Goal: Information Seeking & Learning: Find contact information

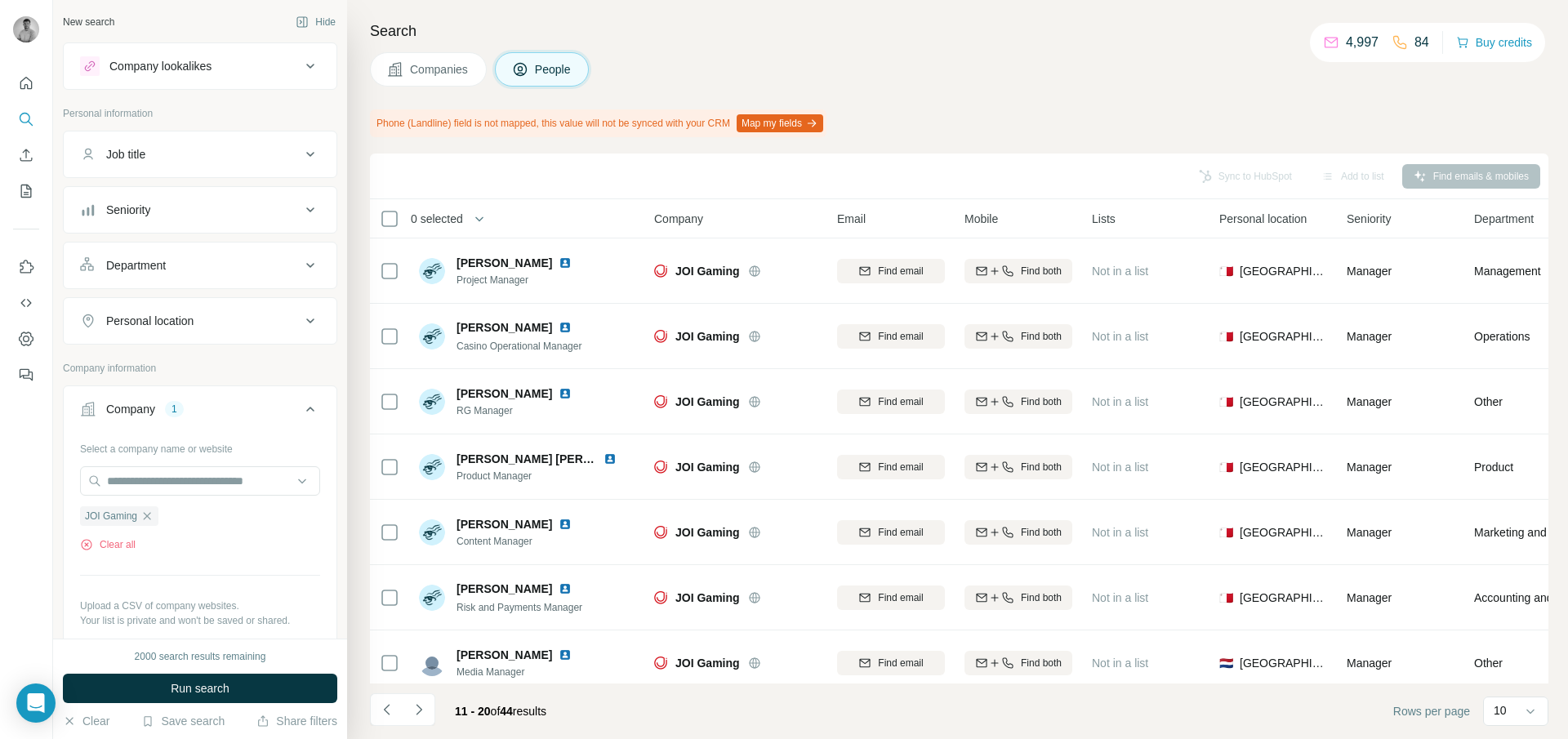
click at [242, 163] on button "Job title" at bounding box center [200, 154] width 272 height 39
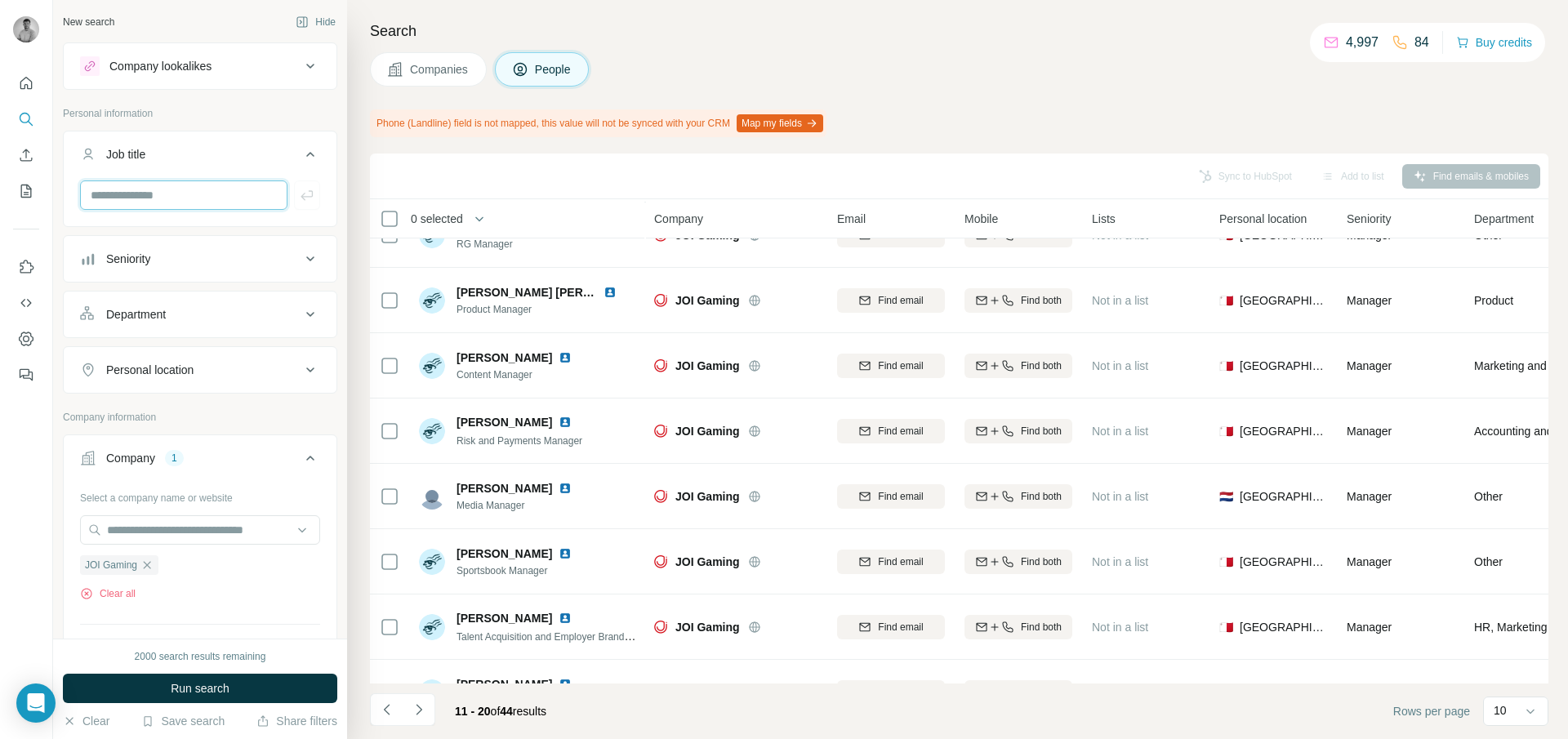
click at [194, 201] on input "text" at bounding box center [184, 195] width 208 height 30
click at [182, 196] on input "text" at bounding box center [184, 195] width 208 height 30
click at [152, 558] on icon "button" at bounding box center [147, 565] width 13 height 13
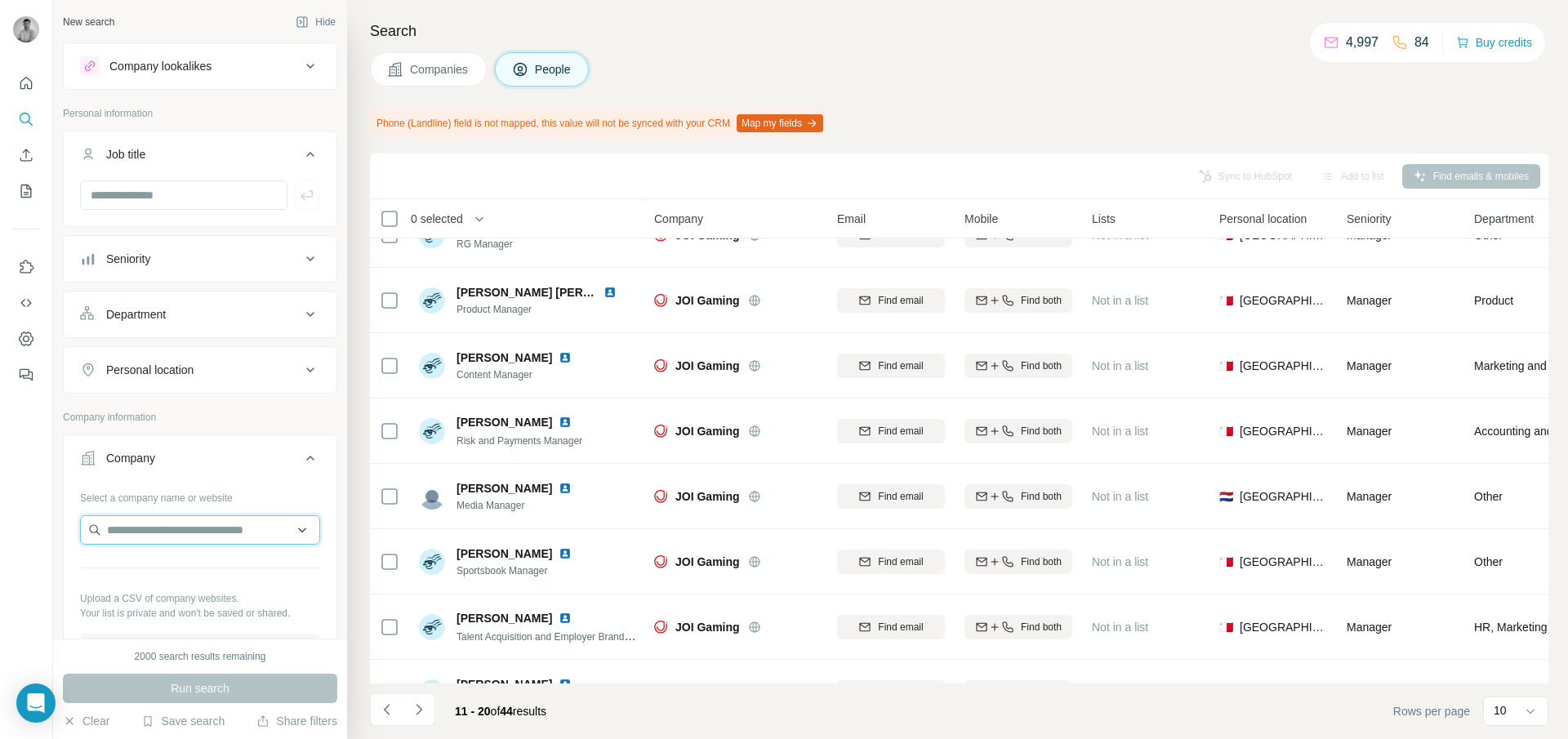
click at [146, 531] on input "text" at bounding box center [200, 530] width 240 height 30
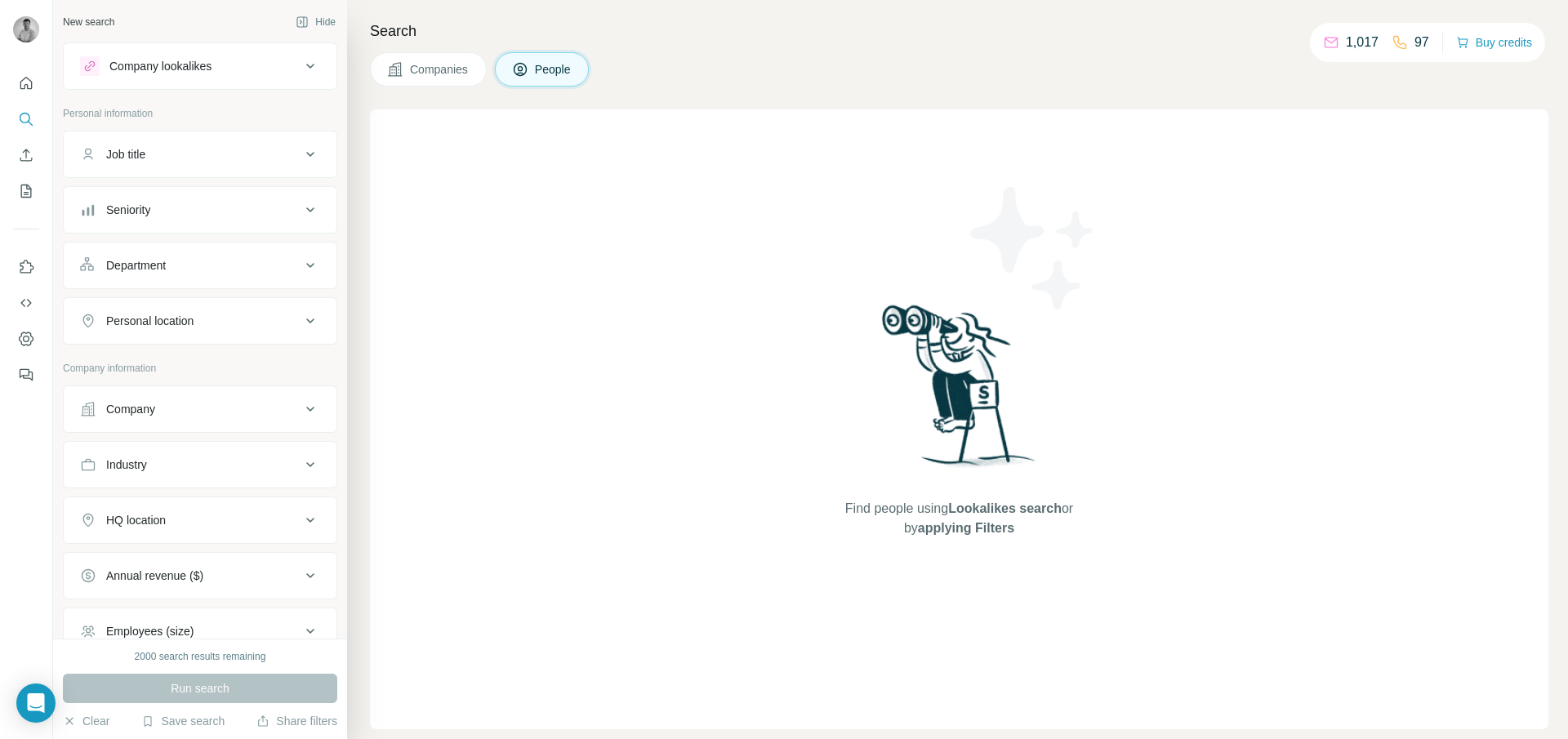
click at [160, 410] on div "Company" at bounding box center [190, 408] width 221 height 17
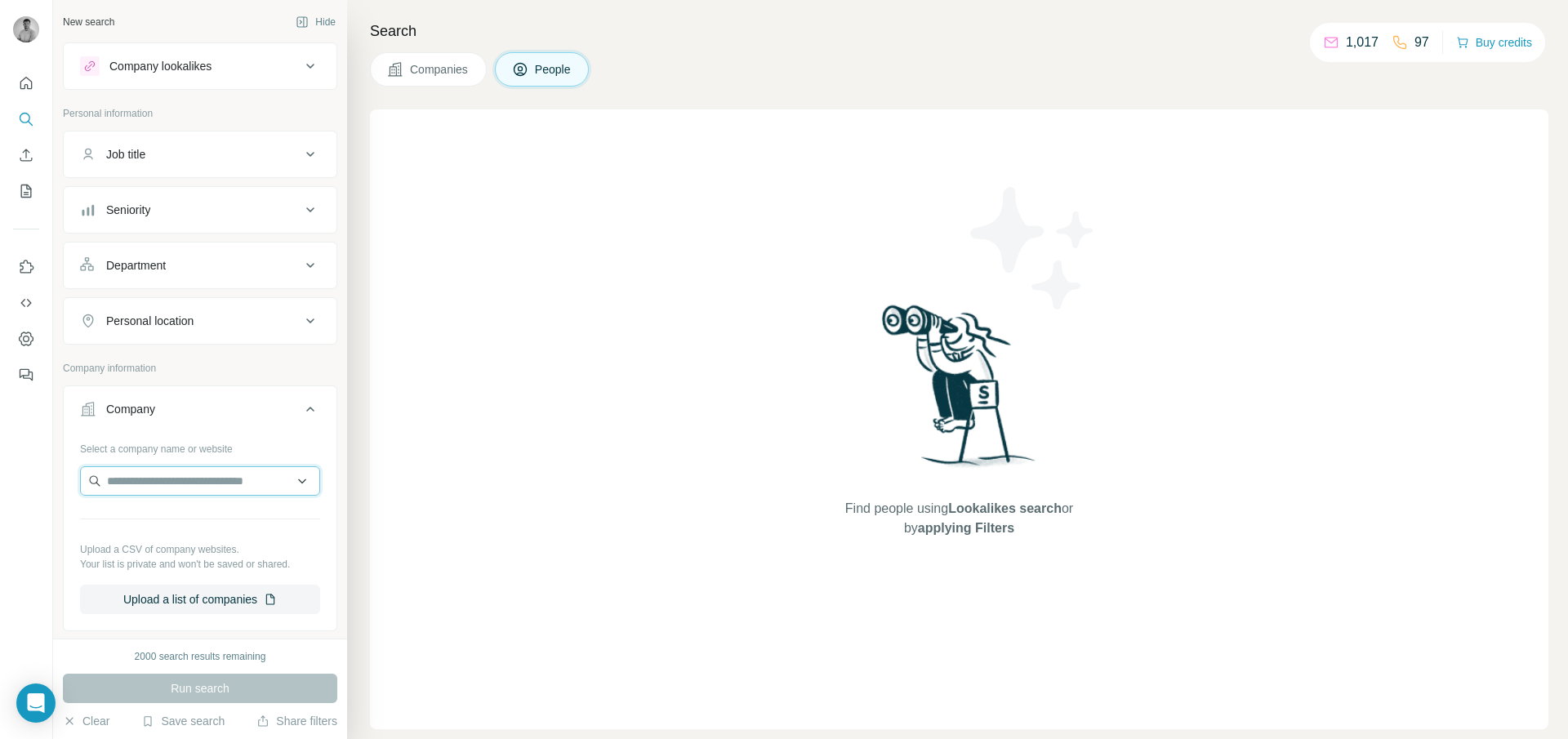
click at [153, 476] on input "text" at bounding box center [200, 481] width 240 height 30
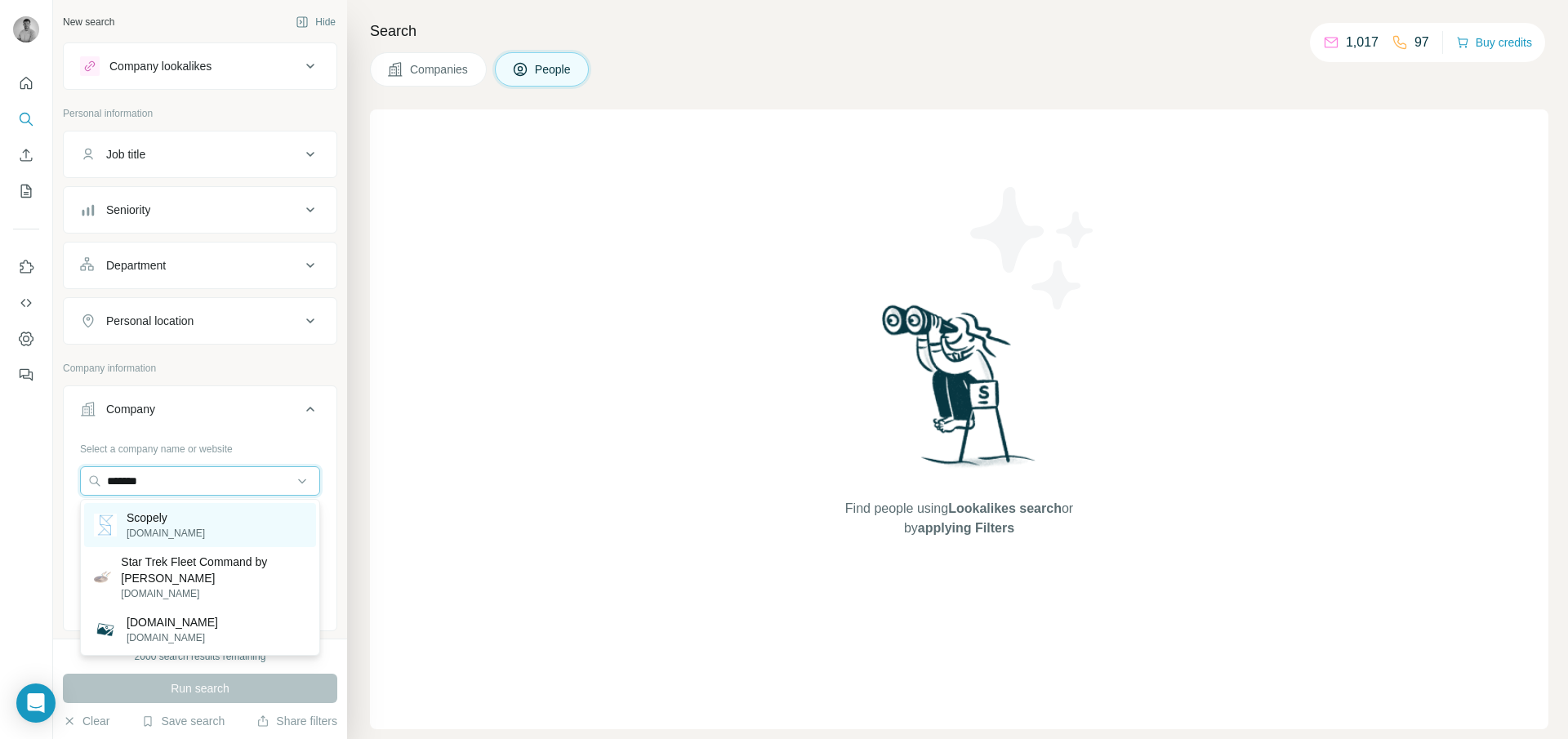
type input "*******"
click at [161, 529] on p "[DOMAIN_NAME]" at bounding box center [166, 532] width 79 height 15
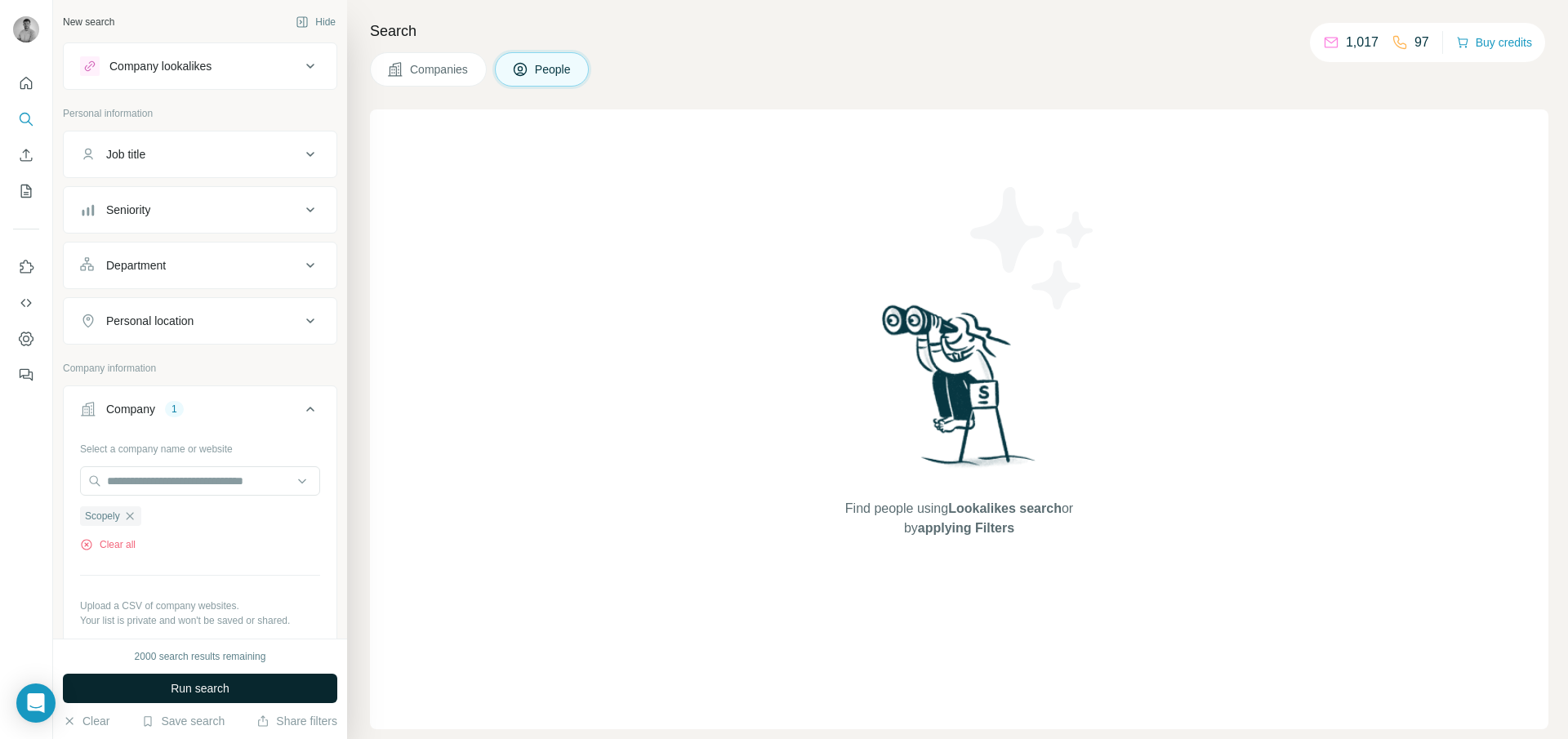
click at [216, 688] on span "Run search" at bounding box center [200, 688] width 58 height 17
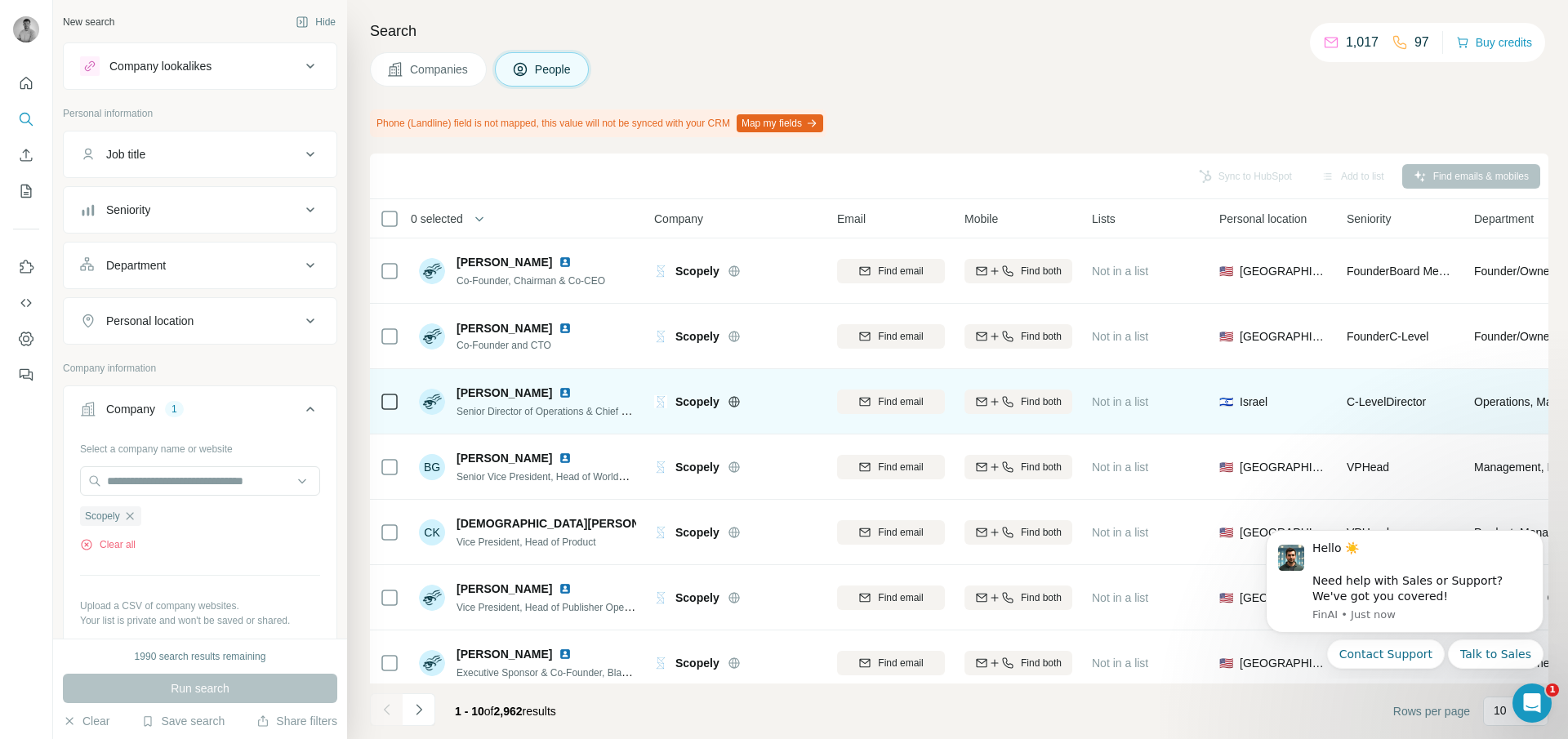
scroll to position [209, 0]
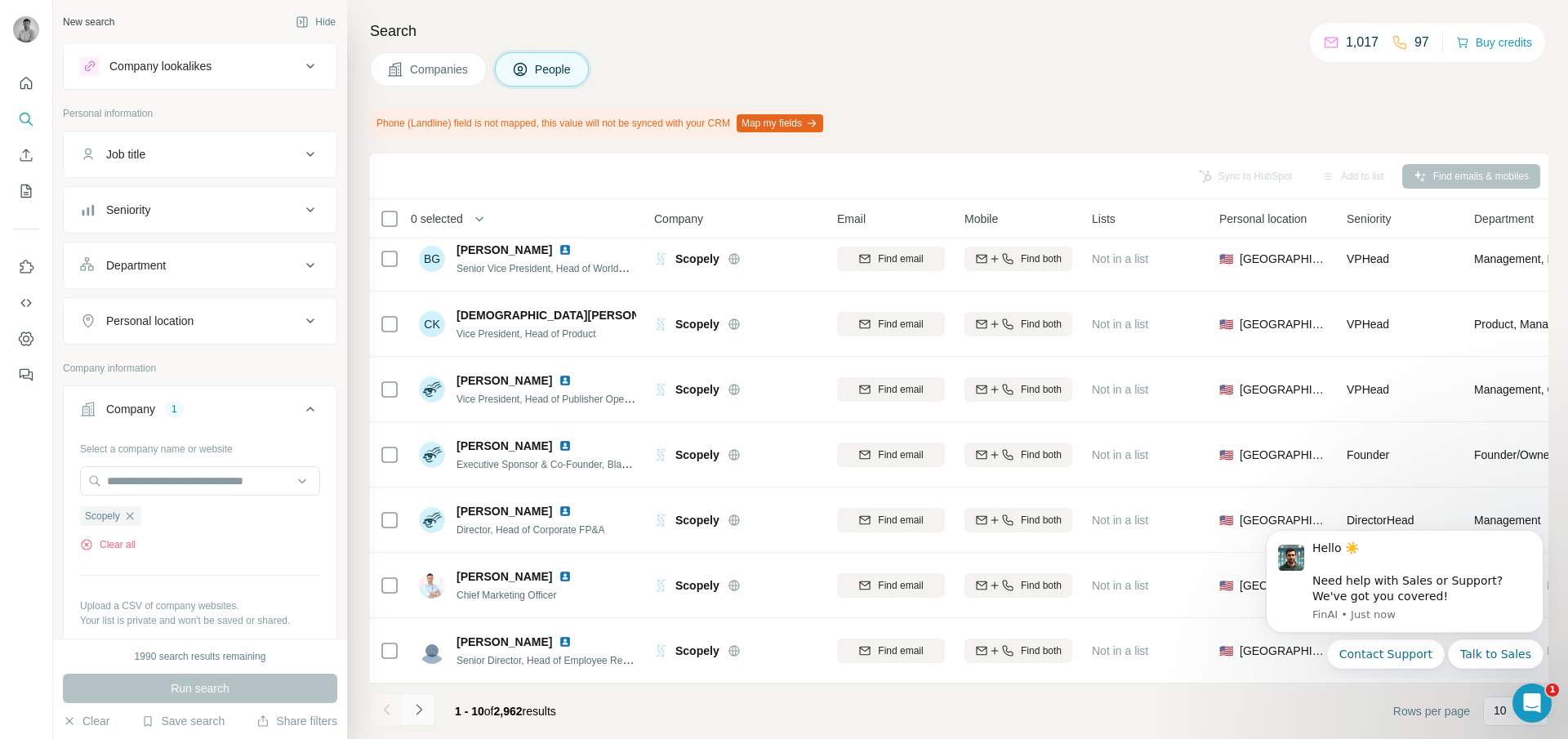
click at [415, 703] on icon "Navigate to next page" at bounding box center [419, 709] width 17 height 17
click at [434, 713] on button "Navigate to next page" at bounding box center [418, 708] width 32 height 32
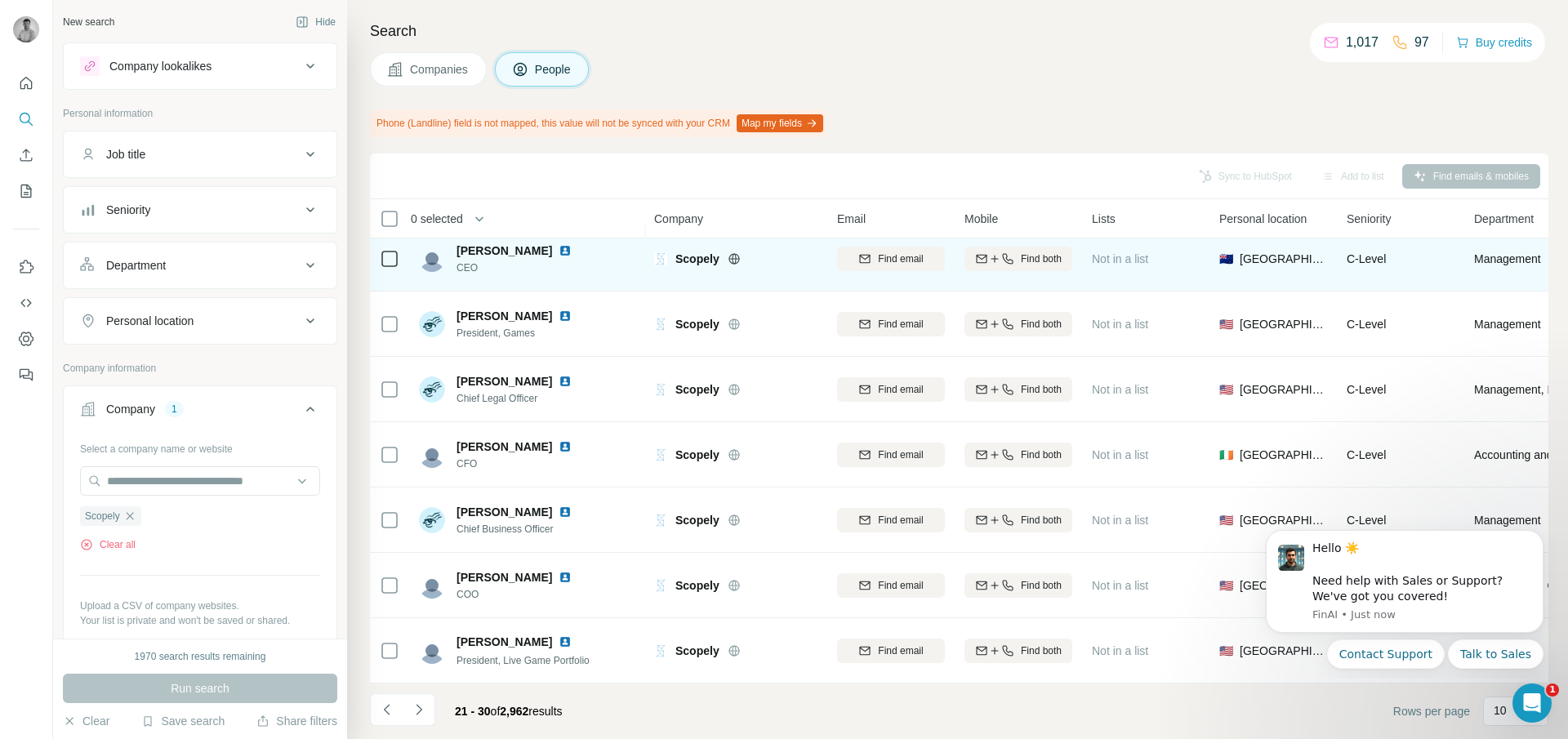
click at [728, 257] on icon at bounding box center [734, 258] width 13 height 13
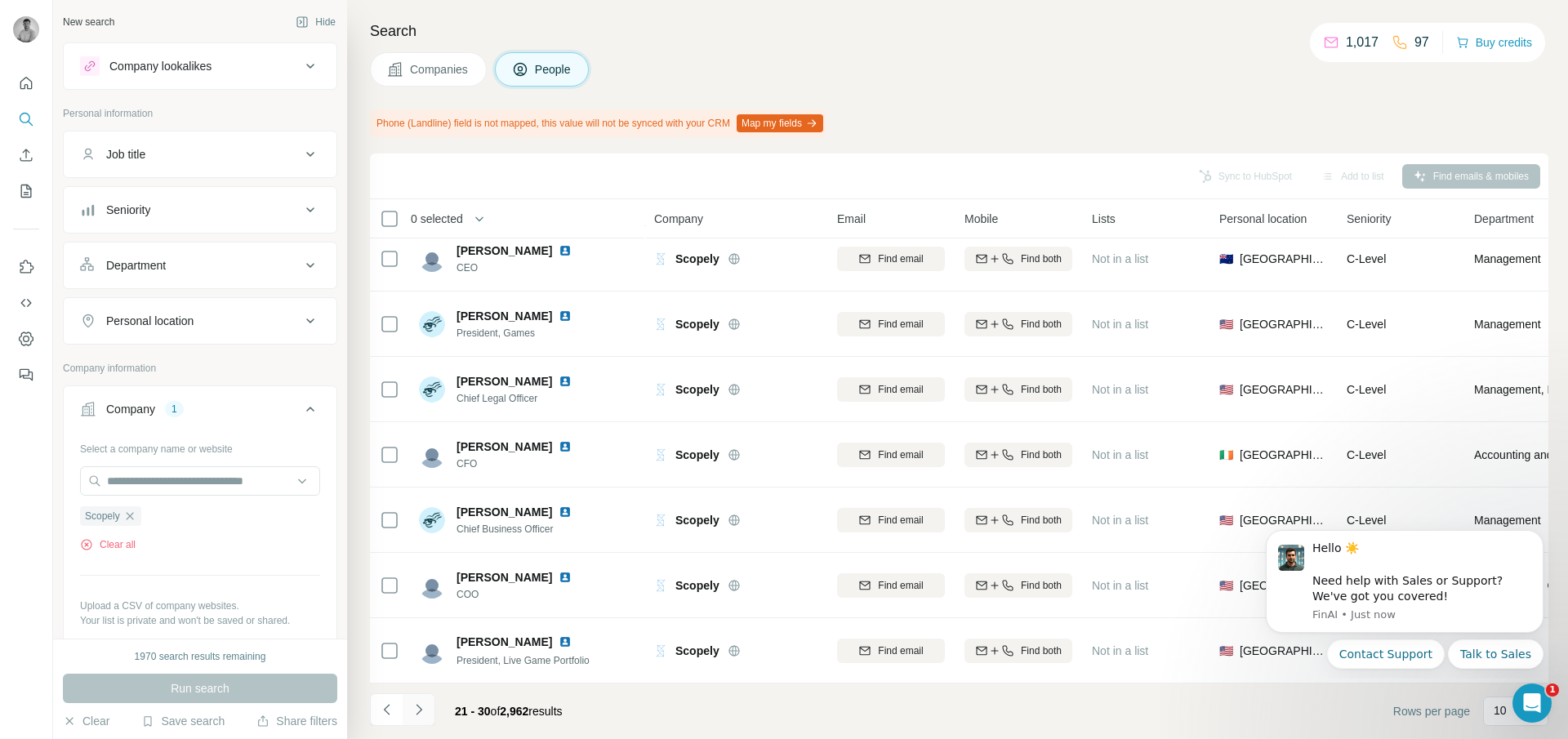
click at [423, 714] on icon "Navigate to next page" at bounding box center [419, 709] width 17 height 17
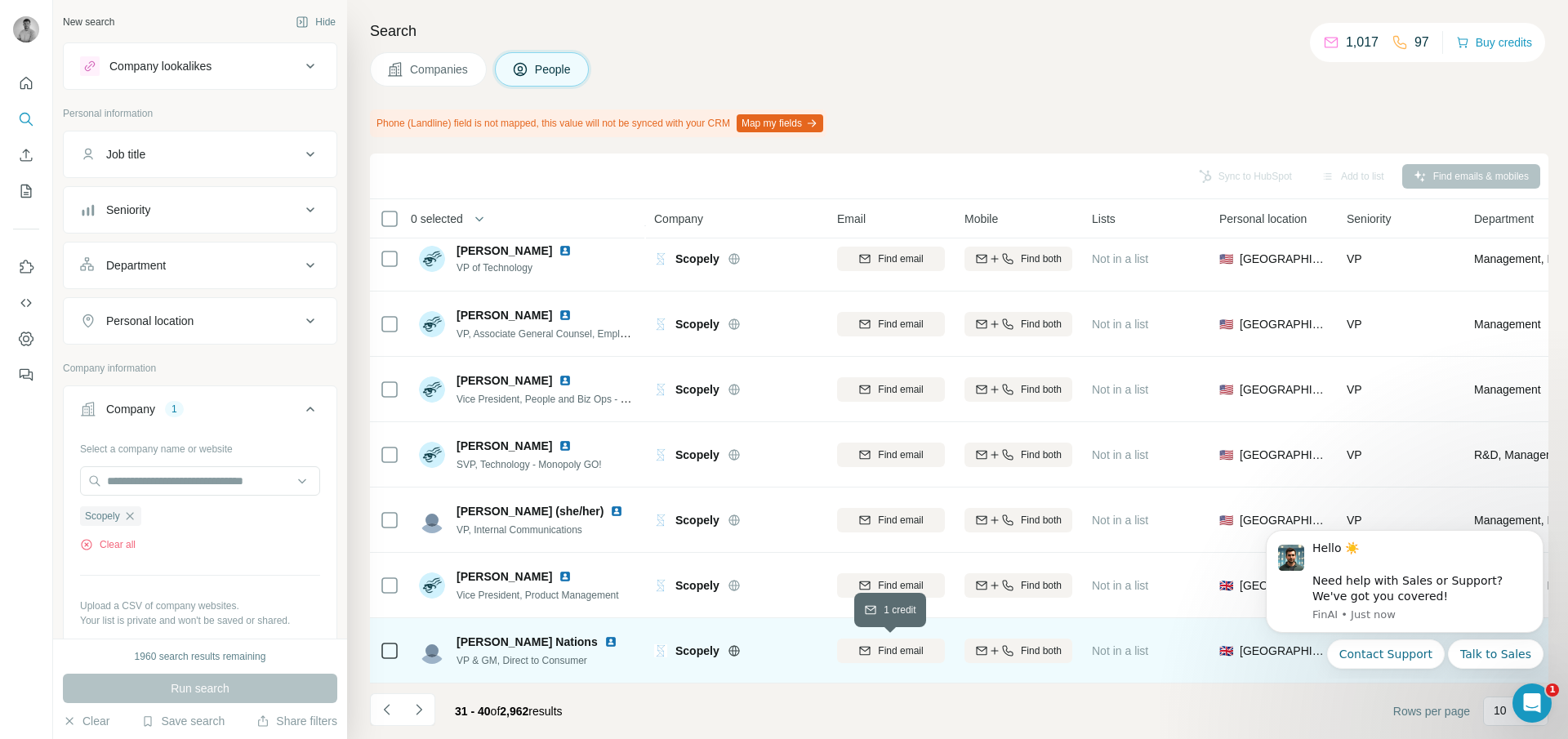
click at [865, 649] on icon "button" at bounding box center [864, 650] width 13 height 13
click at [870, 647] on div "Finding email" at bounding box center [891, 649] width 107 height 44
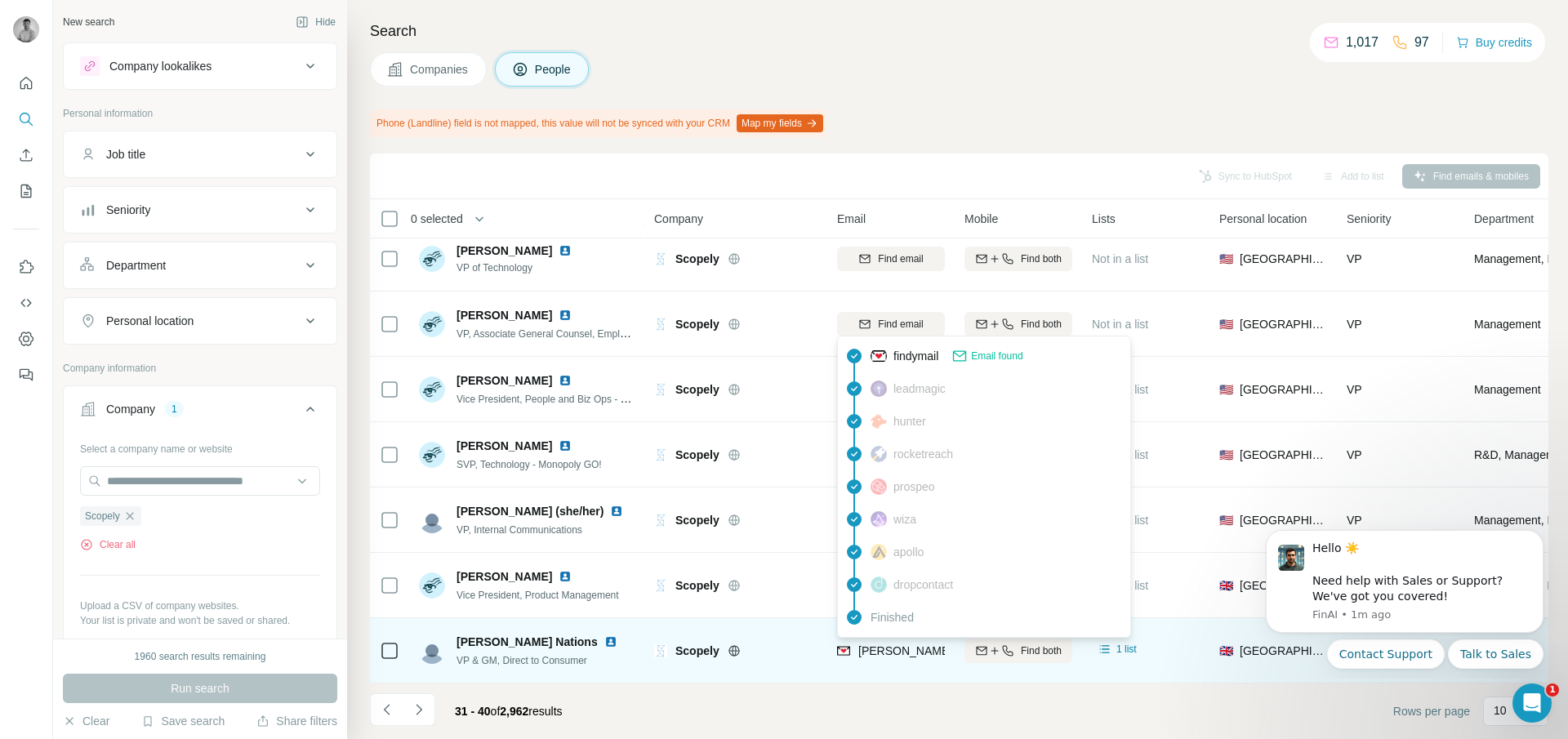
click at [897, 649] on span "[PERSON_NAME][EMAIL_ADDRESS][DOMAIN_NAME]" at bounding box center [1001, 650] width 287 height 13
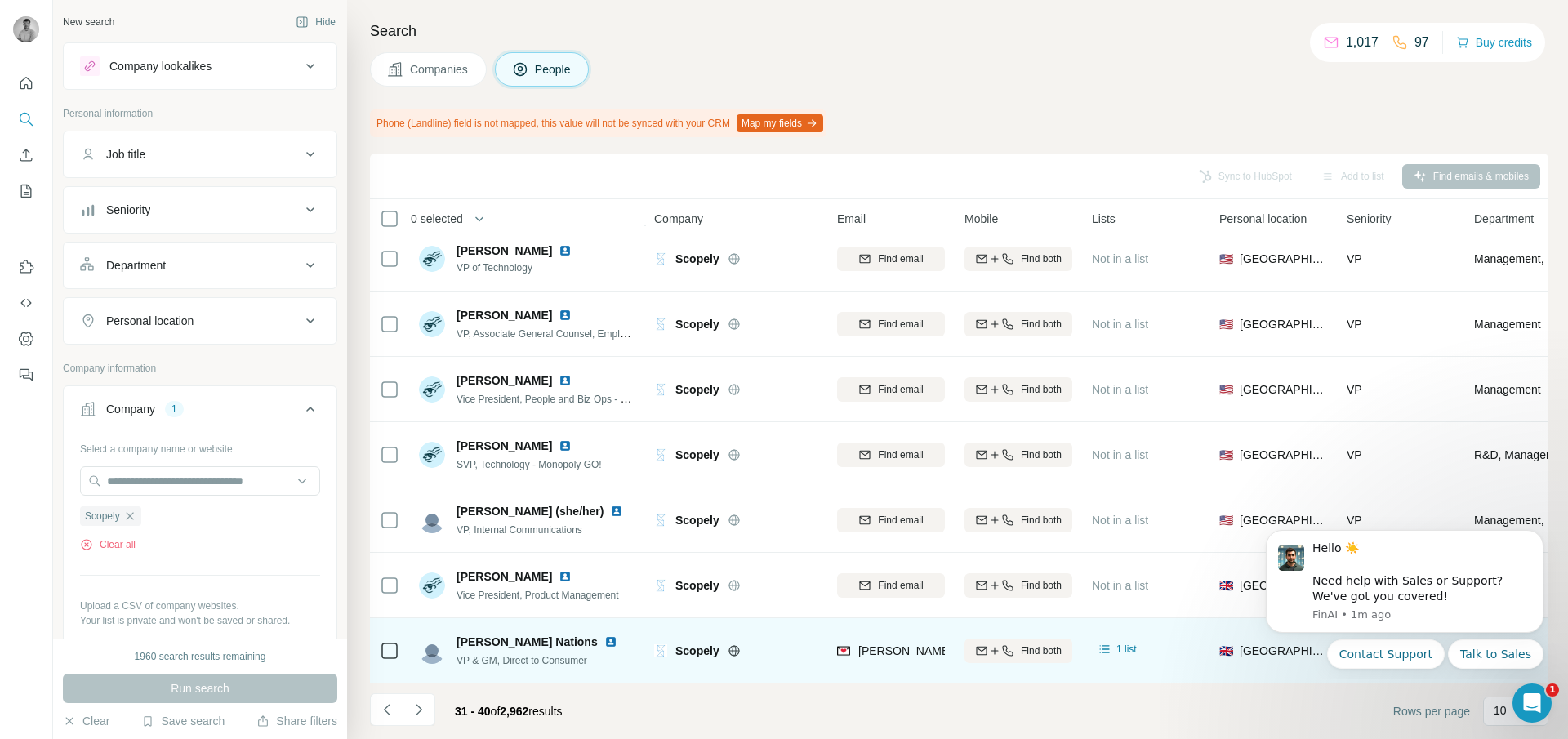
click at [896, 663] on div "[PERSON_NAME][EMAIL_ADDRESS][DOMAIN_NAME]" at bounding box center [891, 649] width 107 height 44
click at [1146, 653] on div "1 list" at bounding box center [1145, 649] width 107 height 44
click at [1122, 651] on span "1 list" at bounding box center [1126, 648] width 20 height 15
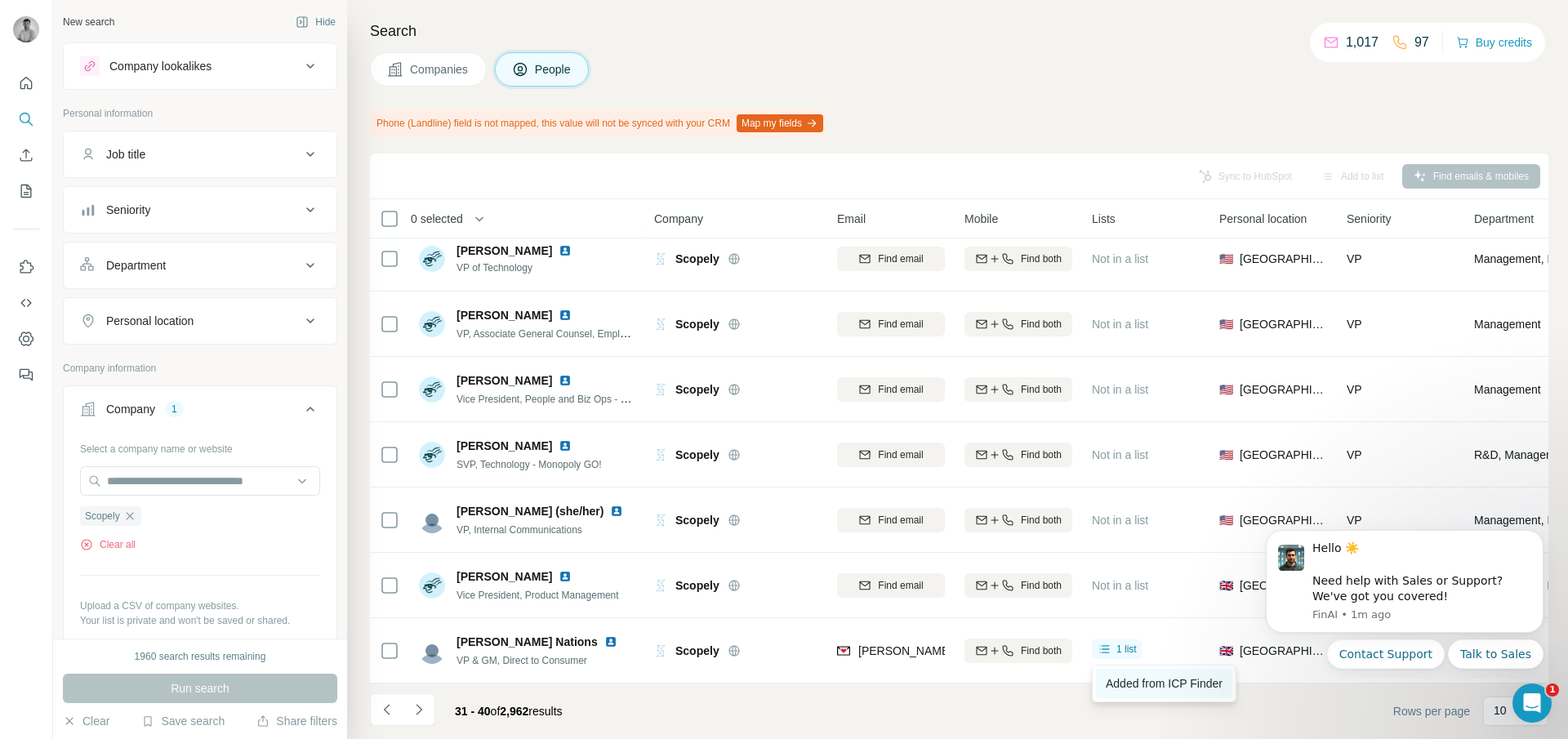
click at [1131, 683] on span "Added from ICP Finder" at bounding box center [1165, 683] width 117 height 13
click at [428, 716] on button "Navigate to next page" at bounding box center [418, 708] width 32 height 32
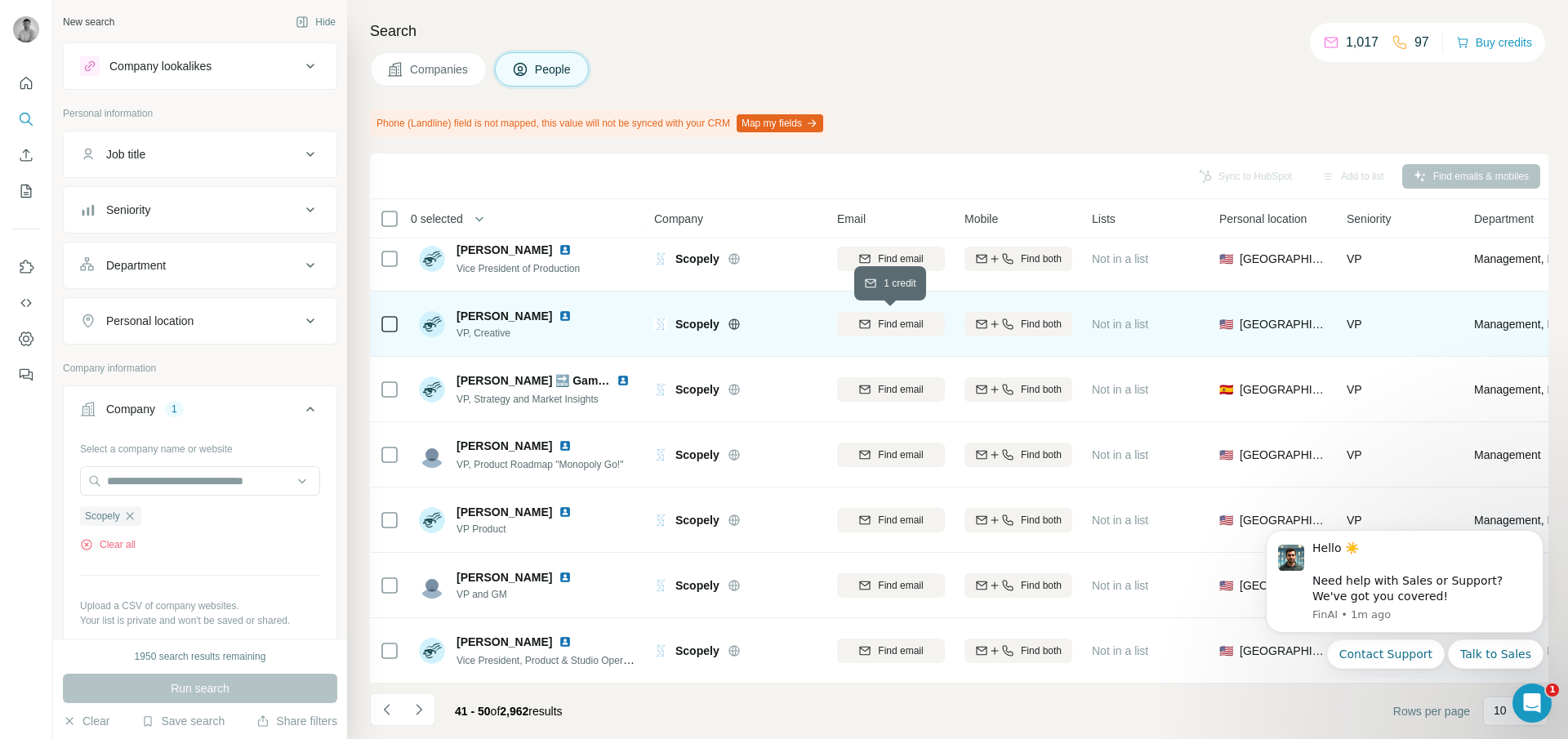
click at [873, 320] on div "Find email" at bounding box center [891, 324] width 107 height 15
click at [1107, 323] on icon at bounding box center [1104, 322] width 17 height 17
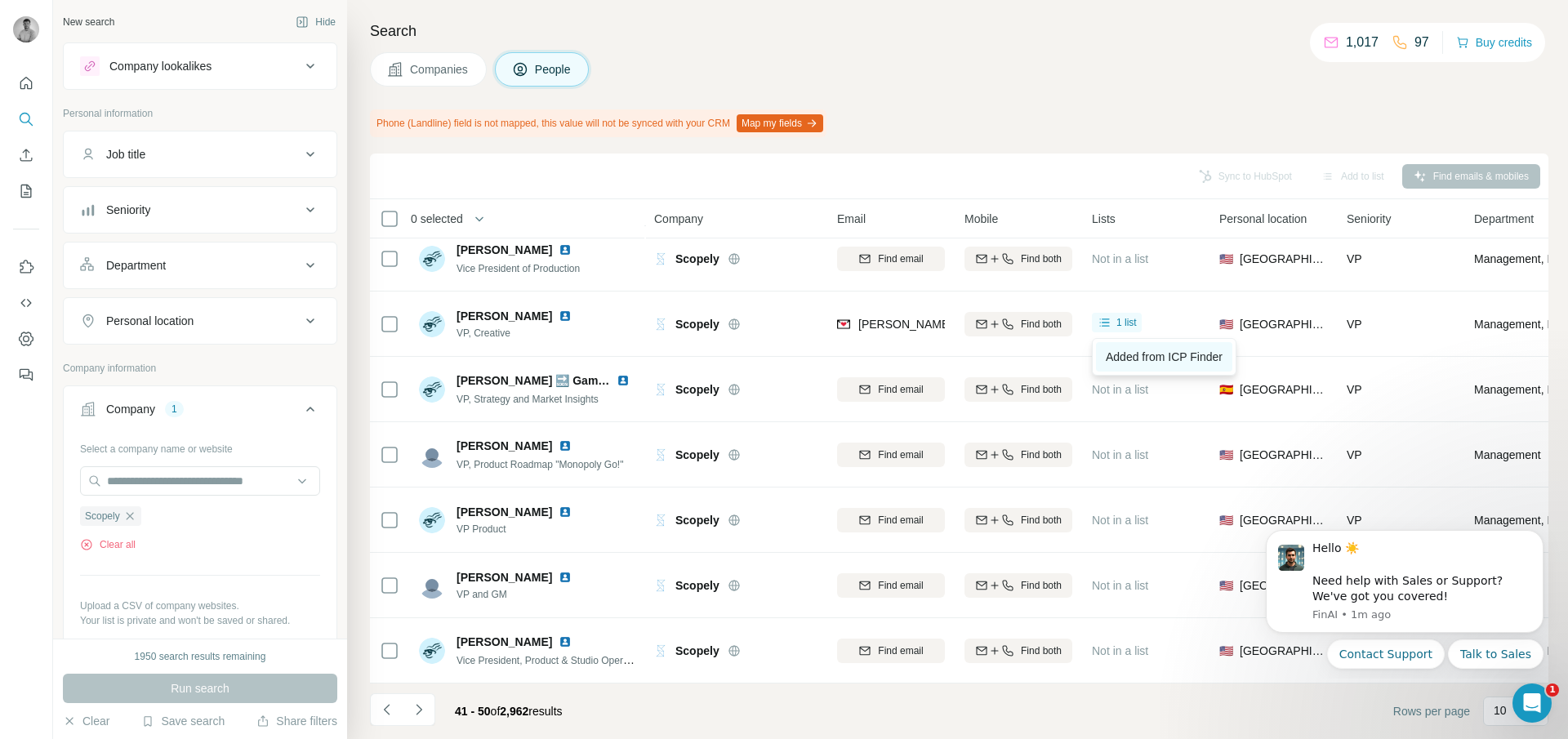
click at [1134, 353] on span "Added from ICP Finder" at bounding box center [1165, 356] width 117 height 13
click at [424, 702] on icon "Navigate to next page" at bounding box center [419, 709] width 17 height 17
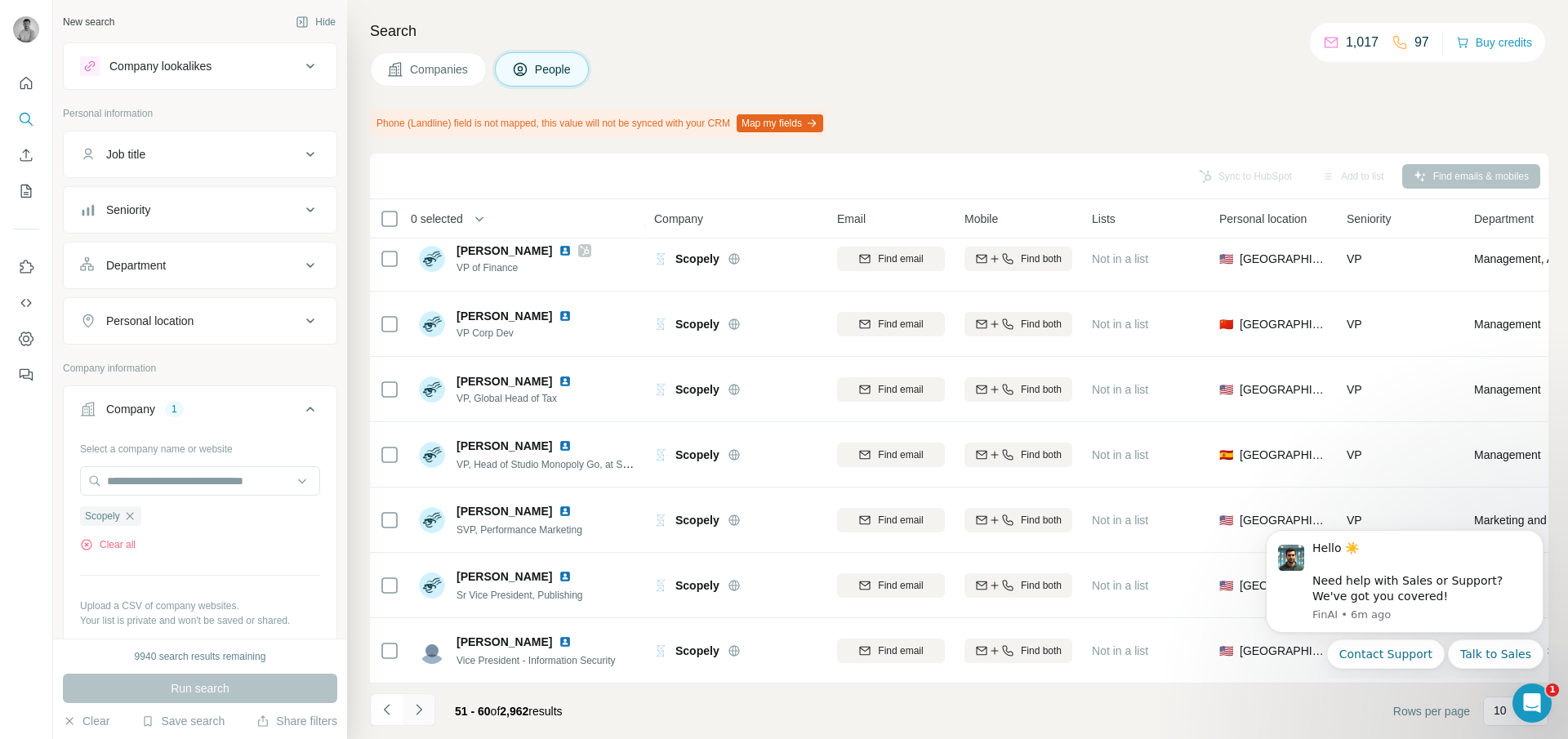
click at [417, 709] on icon "Navigate to next page" at bounding box center [419, 709] width 17 height 17
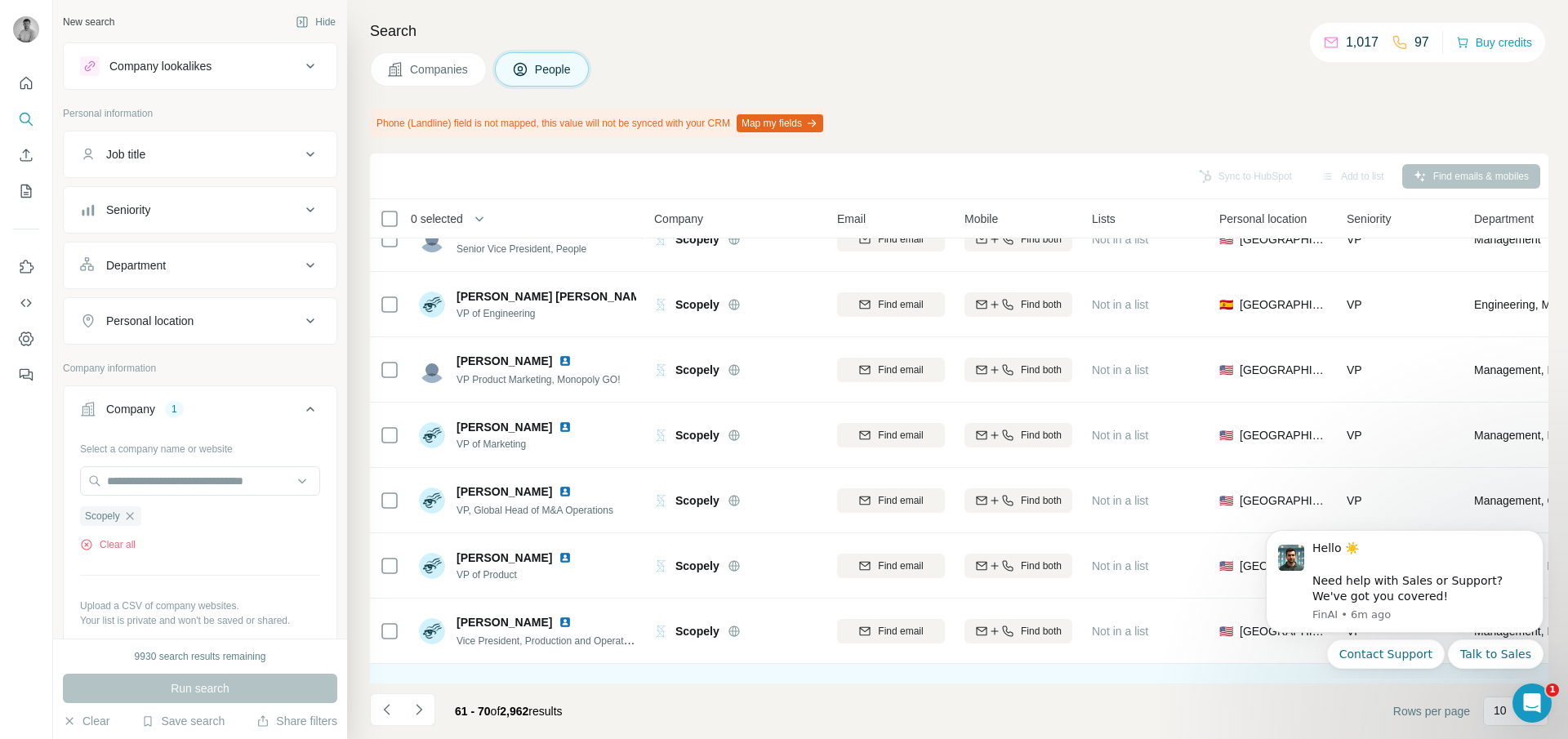
scroll to position [0, 0]
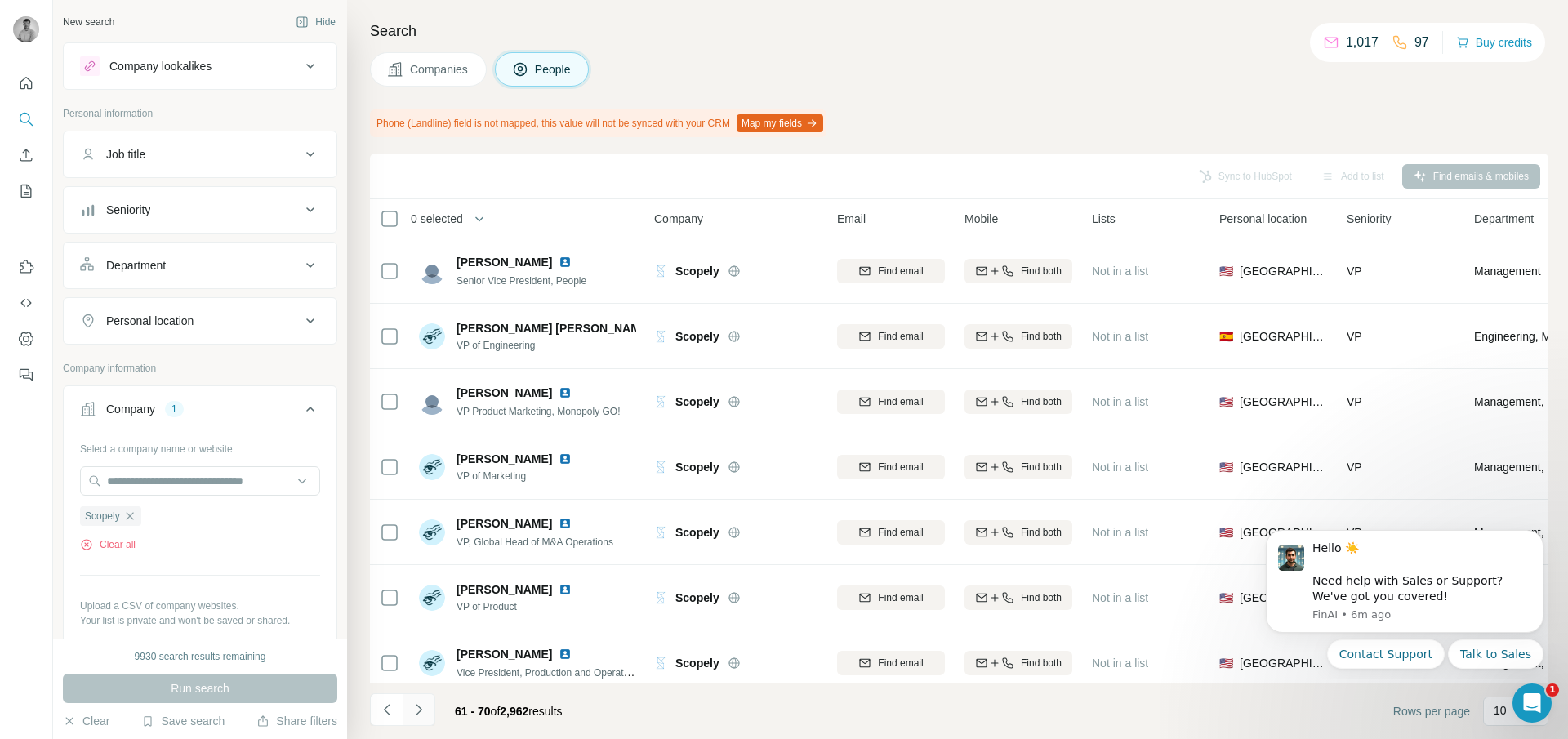
click at [421, 719] on button "Navigate to next page" at bounding box center [418, 708] width 32 height 32
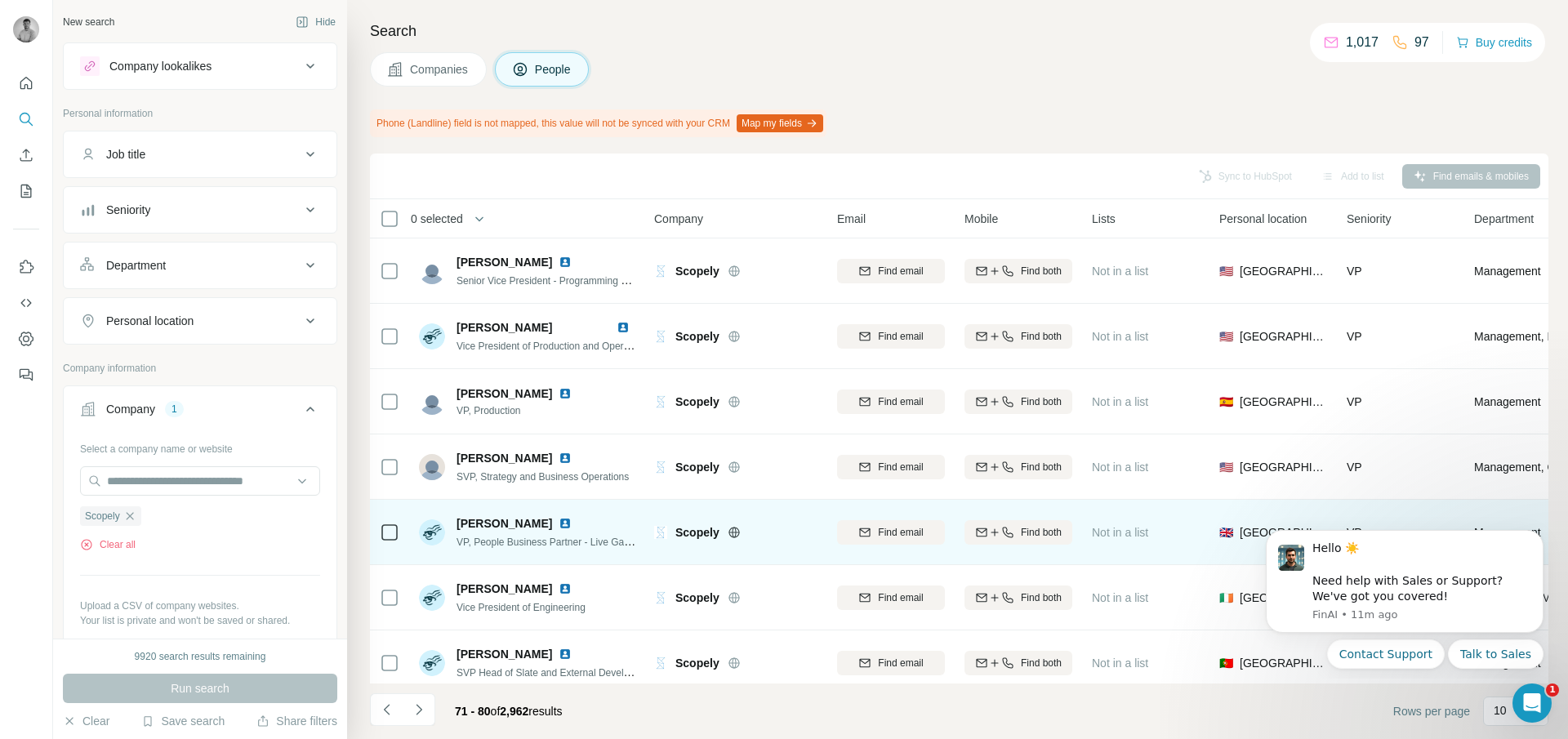
scroll to position [209, 0]
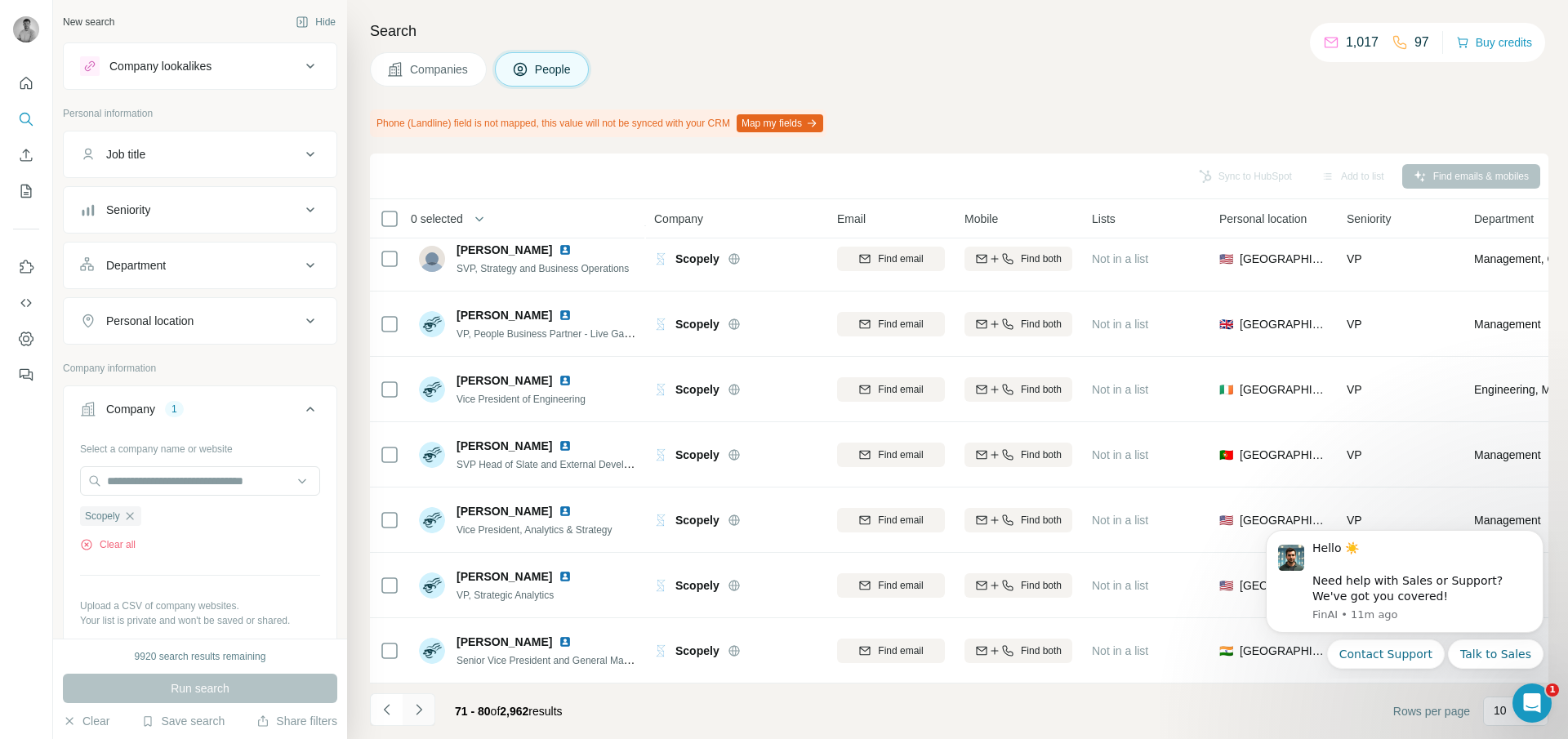
click at [423, 709] on icon "Navigate to next page" at bounding box center [419, 709] width 17 height 17
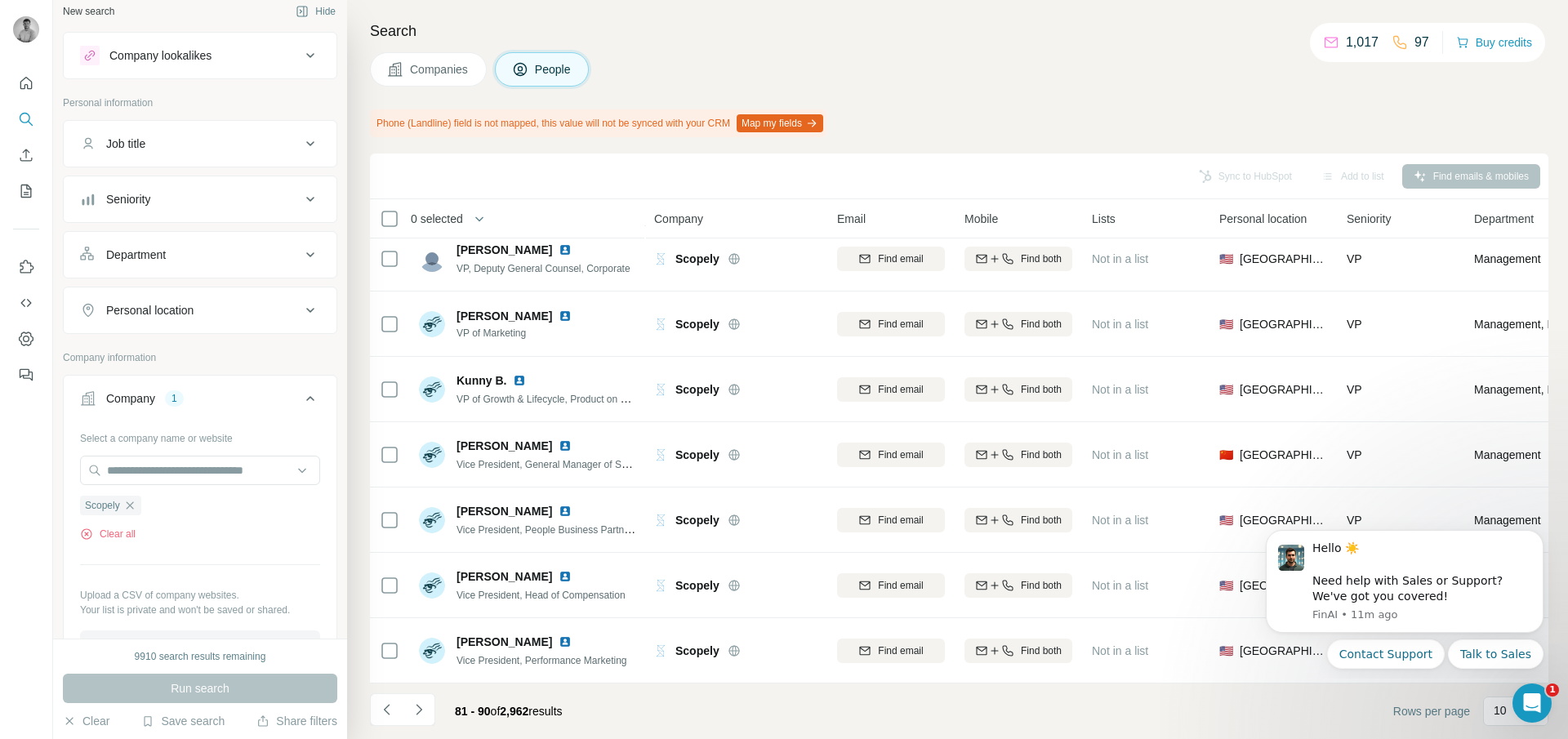
scroll to position [0, 0]
